Goal: Task Accomplishment & Management: Manage account settings

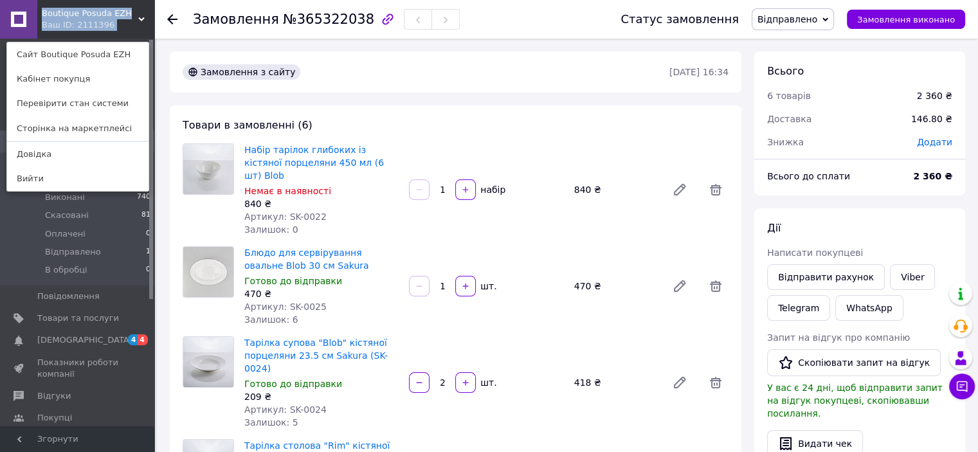
drag, startPoint x: 132, startPoint y: 9, endPoint x: 37, endPoint y: 12, distance: 94.6
click at [37, 12] on div "Boutique Posuda EZH Ваш ID: 2111396 Сайт Boutique Posuda EZH Кабінет покупця Пе…" at bounding box center [77, 19] width 154 height 39
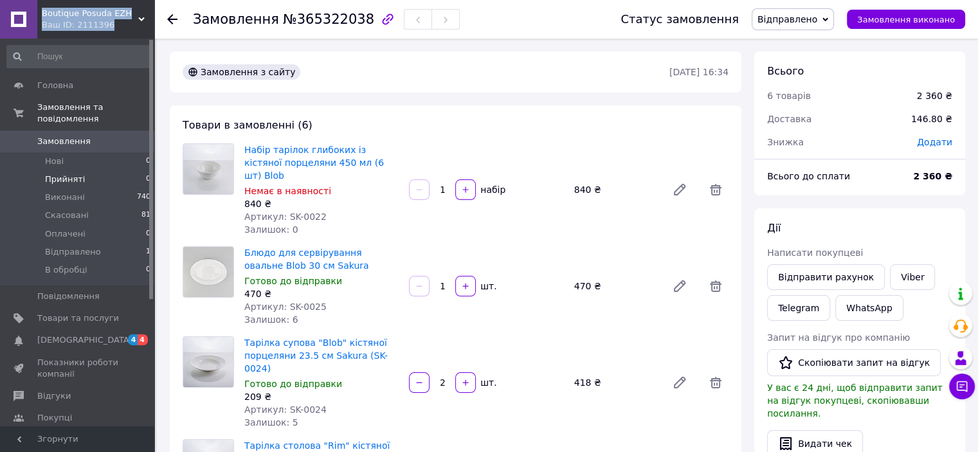
copy div "Boutique Posuda EZH Ваш ID: 2111396"
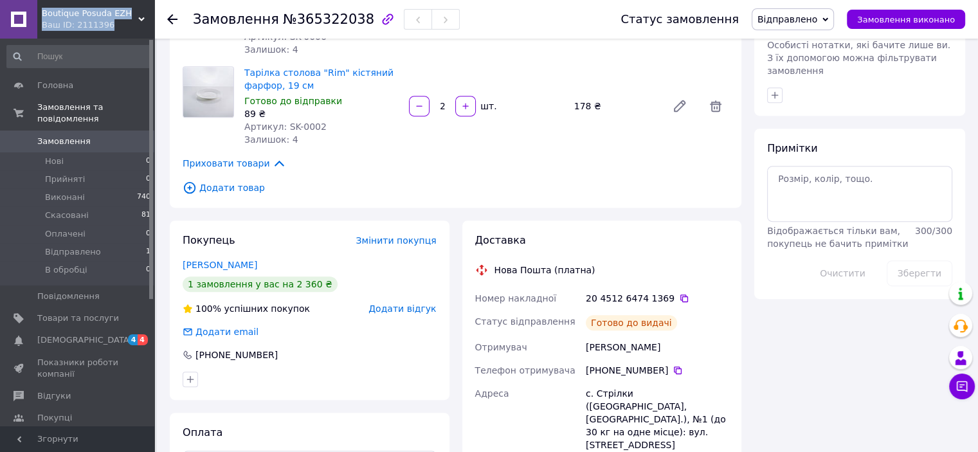
scroll to position [643, 0]
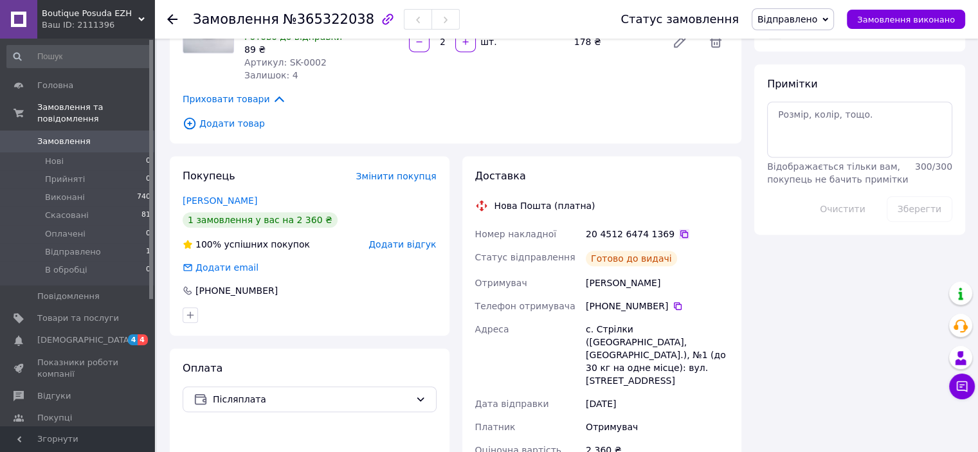
click at [679, 229] on icon at bounding box center [684, 234] width 10 height 10
click at [176, 19] on use at bounding box center [172, 19] width 10 height 10
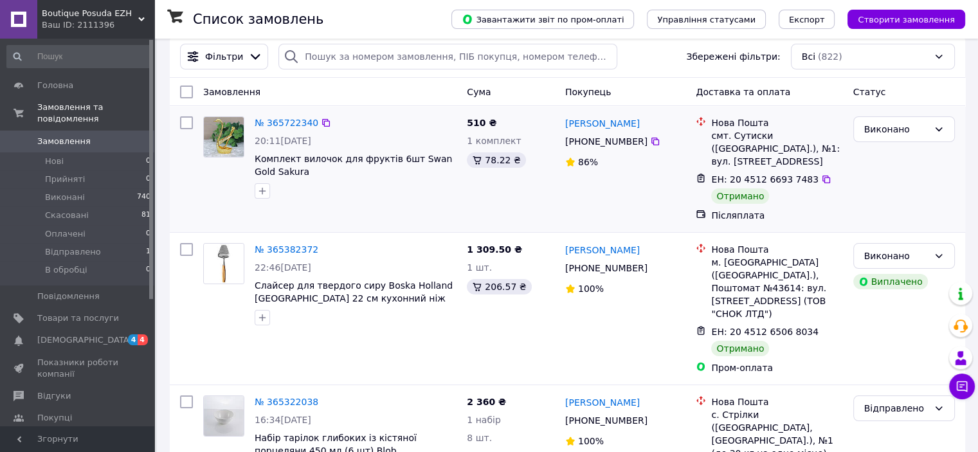
scroll to position [129, 0]
